Goal: Information Seeking & Learning: Find specific fact

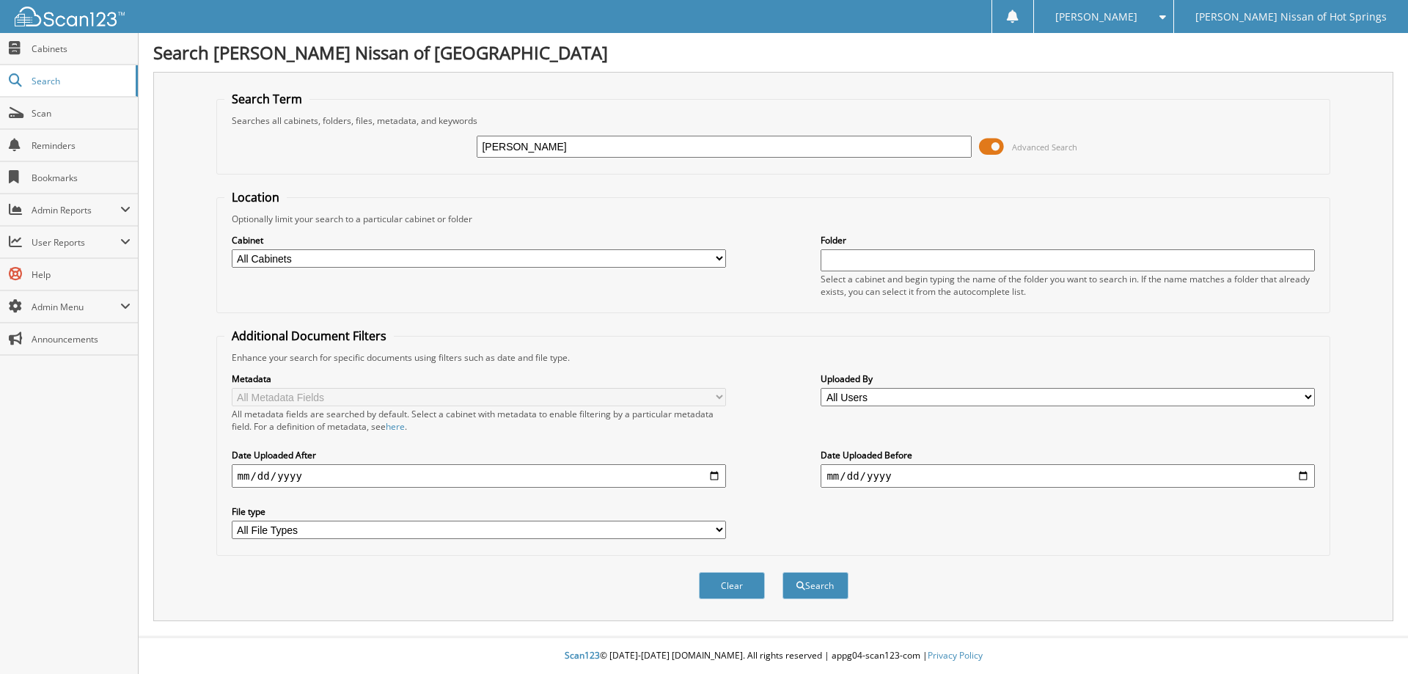
type input "[PERSON_NAME]"
click at [783, 572] on button "Search" at bounding box center [816, 585] width 66 height 27
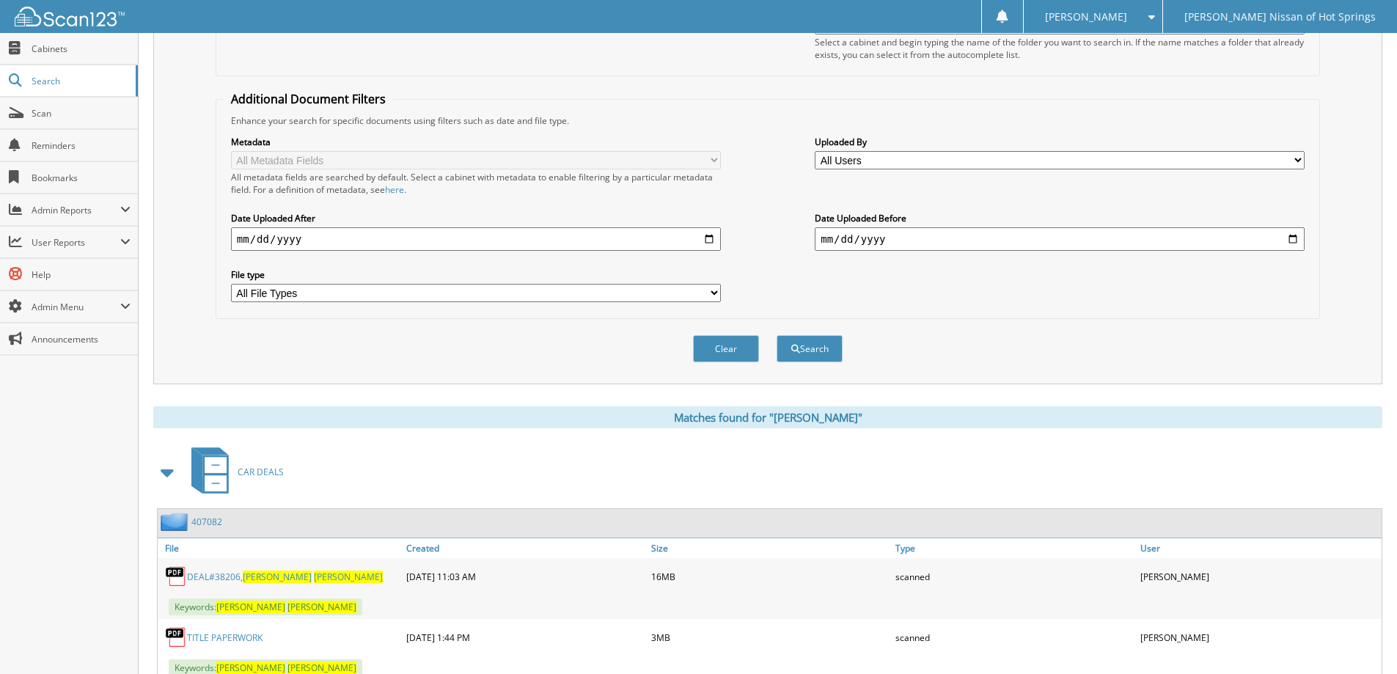
scroll to position [367, 0]
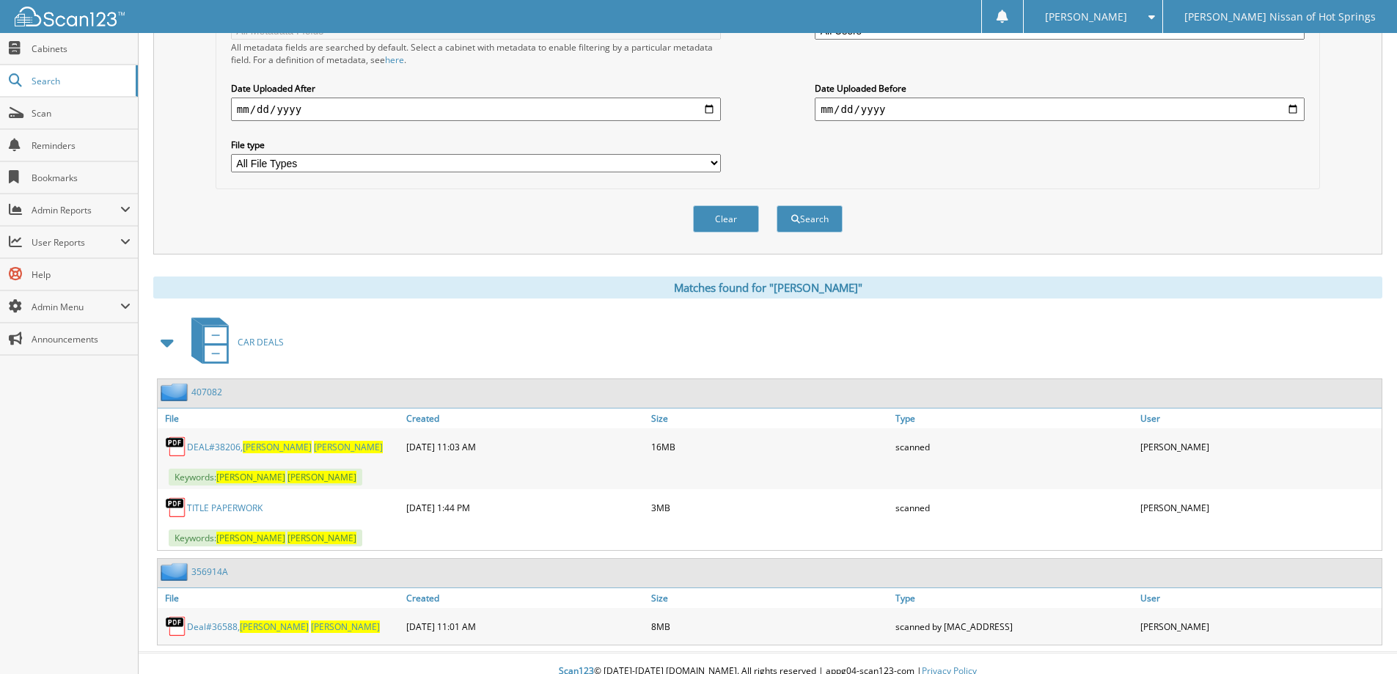
click at [232, 506] on link "TITLE PAPERWORK" at bounding box center [225, 508] width 76 height 12
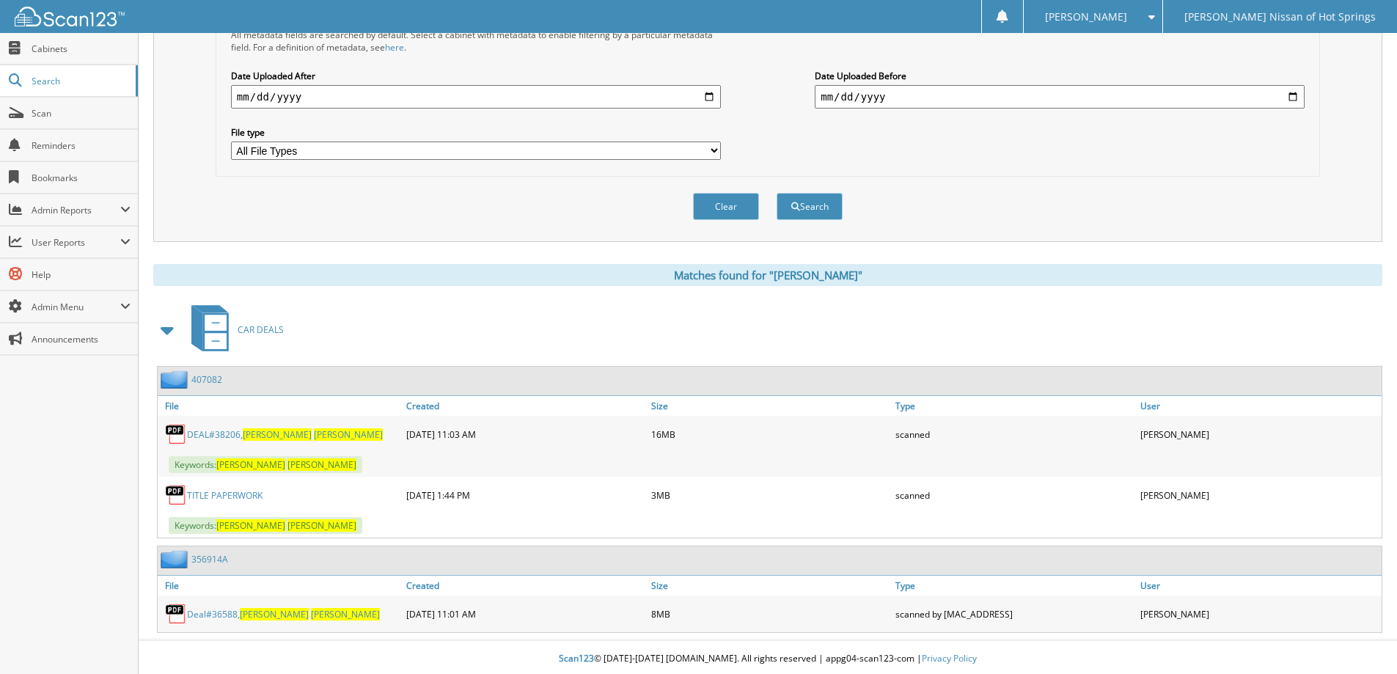
scroll to position [383, 0]
